Goal: Find specific page/section: Find specific page/section

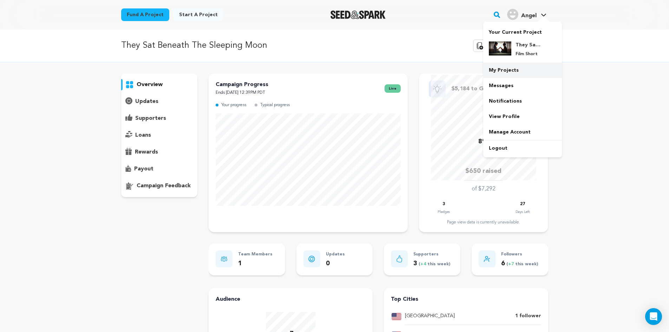
click at [505, 70] on link "My Projects" at bounding box center [522, 70] width 79 height 15
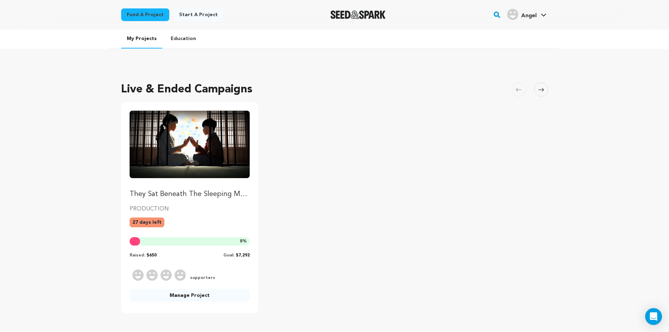
click at [202, 145] on img "Fund They Sat Beneath The Sleeping Moon" at bounding box center [190, 144] width 120 height 67
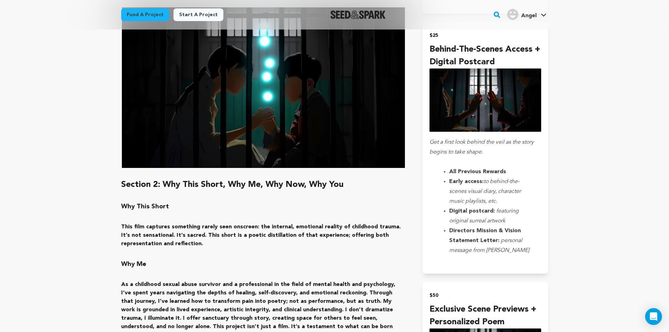
scroll to position [1054, 0]
